Goal: Information Seeking & Learning: Learn about a topic

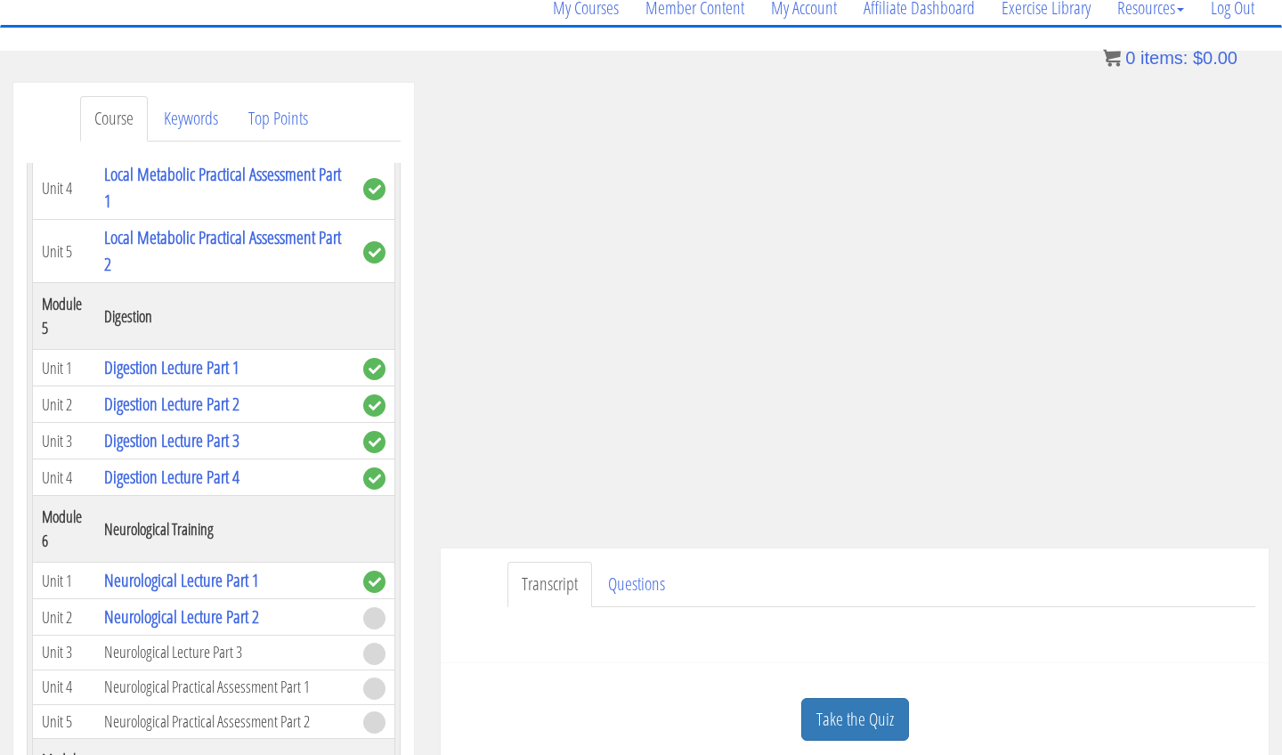
scroll to position [1472, 0]
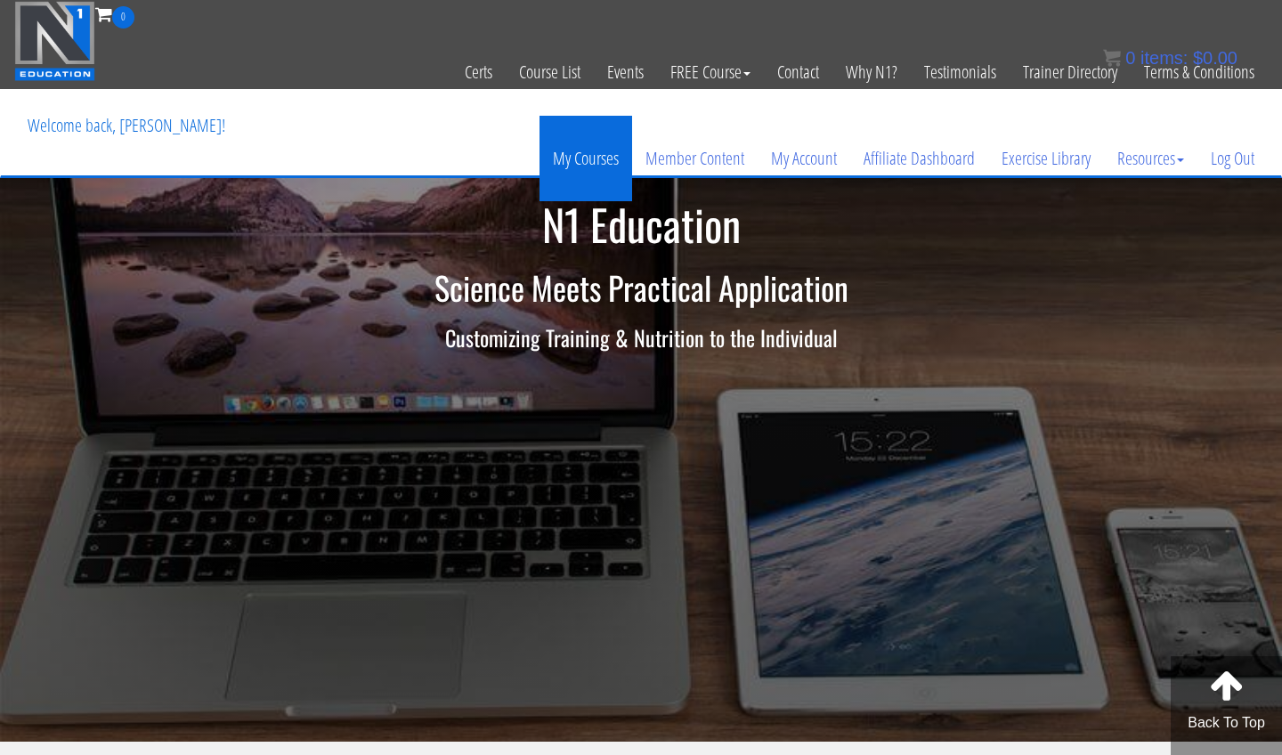
click at [595, 154] on link "My Courses" at bounding box center [586, 158] width 93 height 85
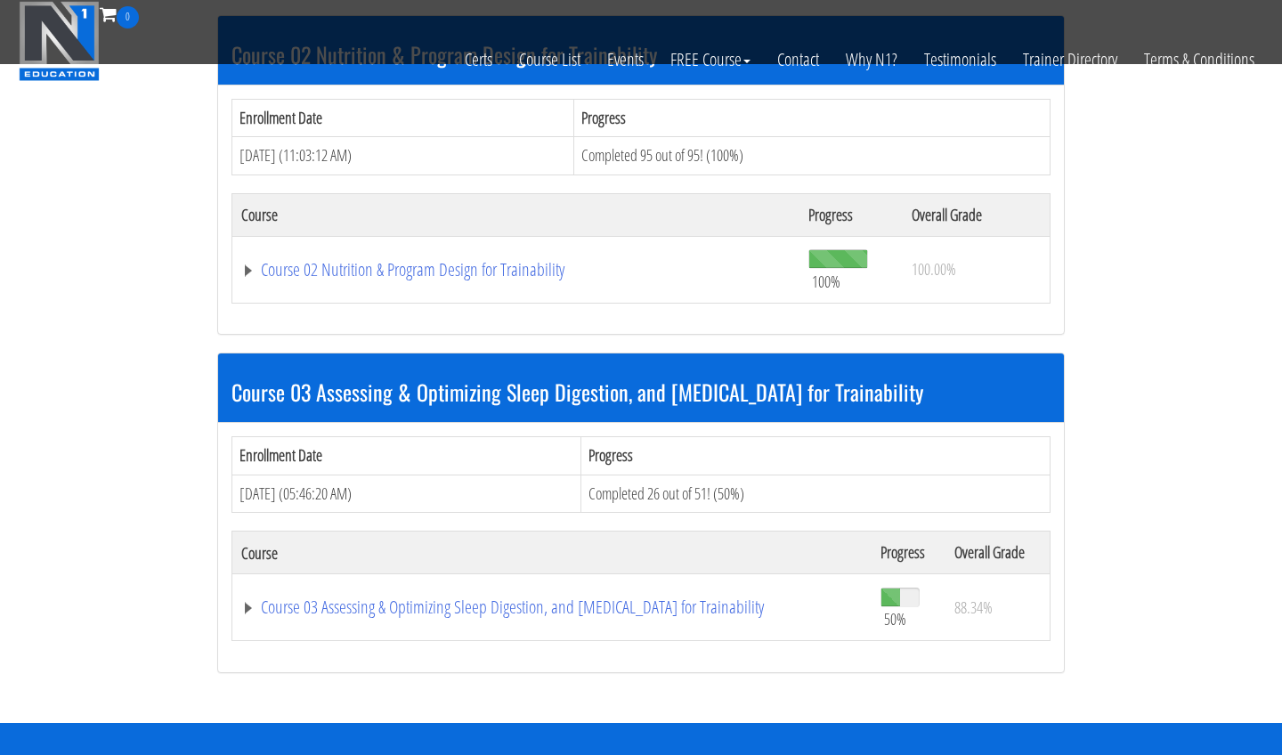
scroll to position [1100, 0]
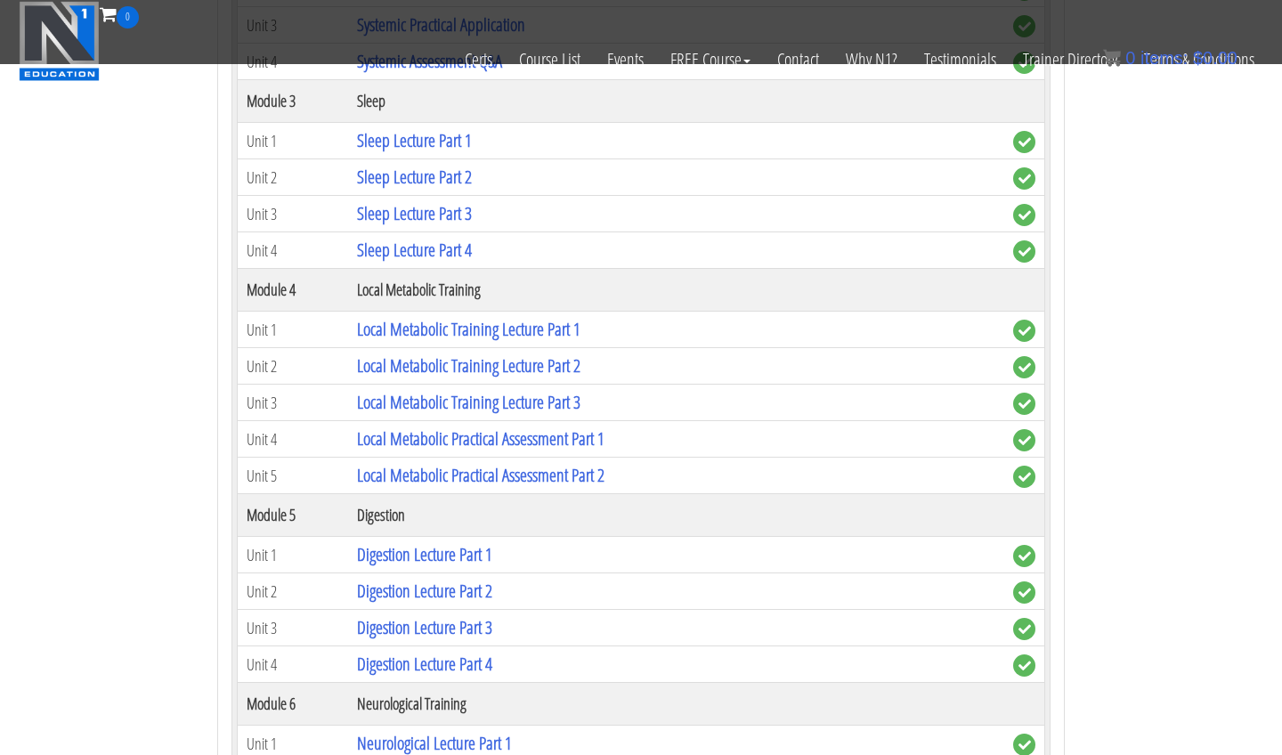
scroll to position [2570, 0]
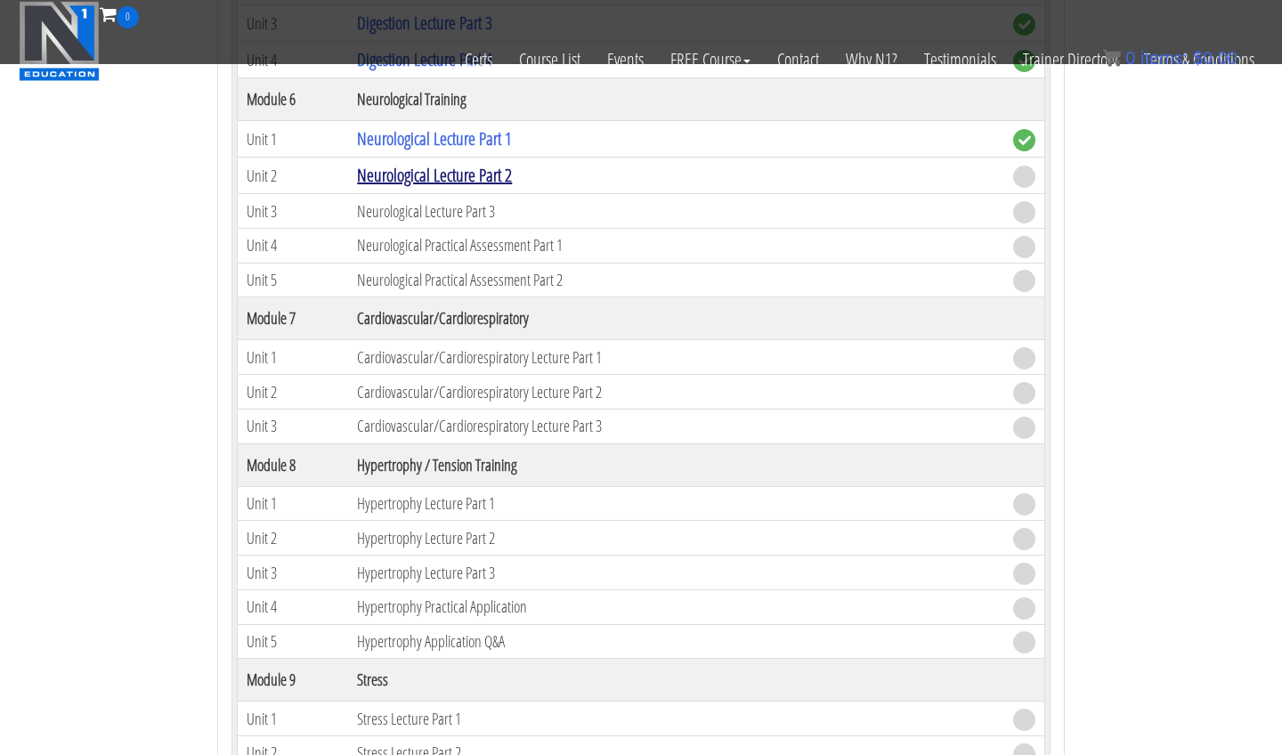
click at [487, 168] on link "Neurological Lecture Part 2" at bounding box center [434, 175] width 155 height 24
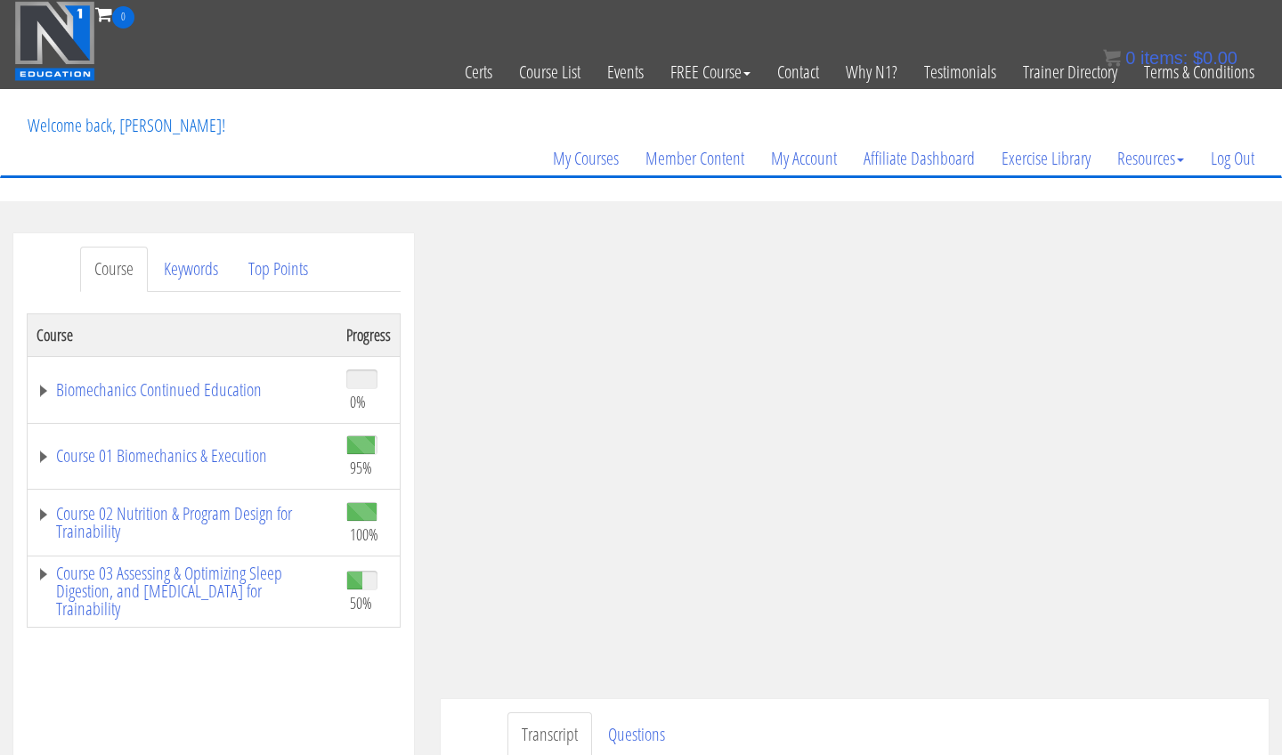
click at [1081, 720] on ul "Transcript Questions" at bounding box center [882, 734] width 748 height 45
